Goal: Task Accomplishment & Management: Manage account settings

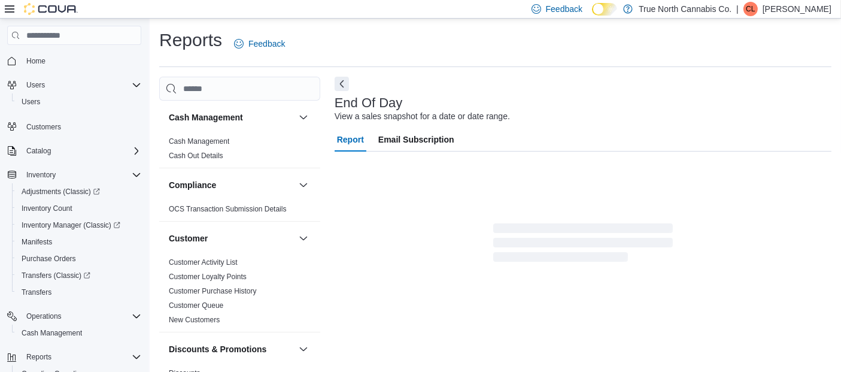
click at [807, 3] on p "[PERSON_NAME]" at bounding box center [797, 9] width 69 height 14
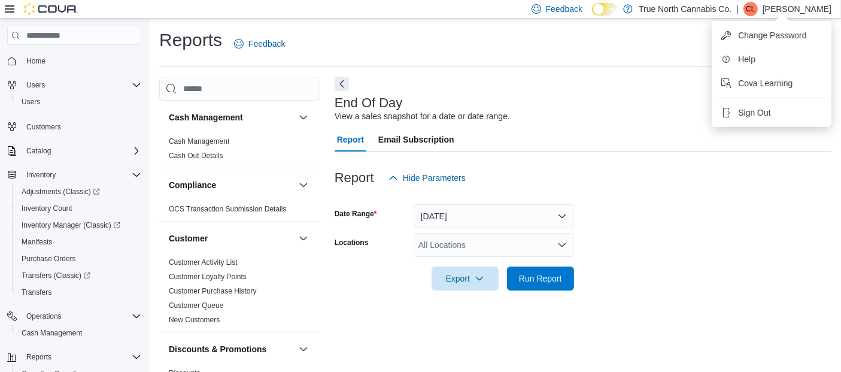
scroll to position [17, 0]
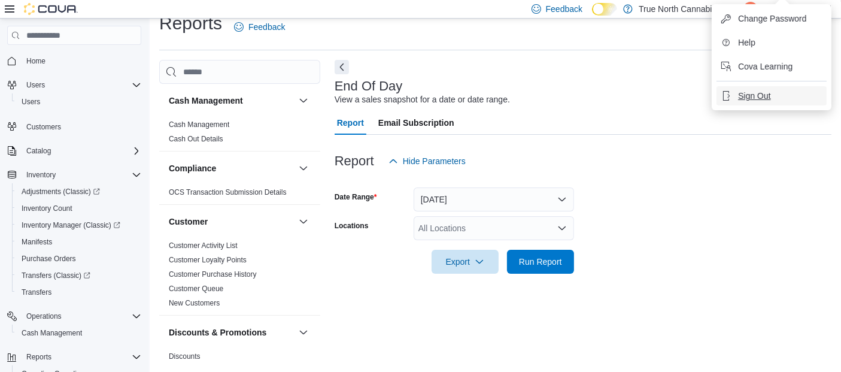
click at [750, 102] on button "Sign Out" at bounding box center [772, 95] width 110 height 19
